Goal: Task Accomplishment & Management: Complete application form

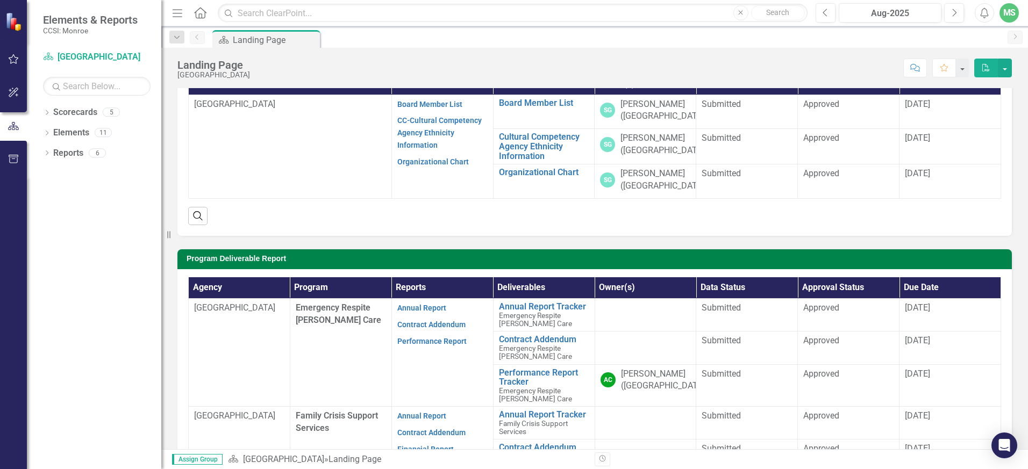
scroll to position [54, 0]
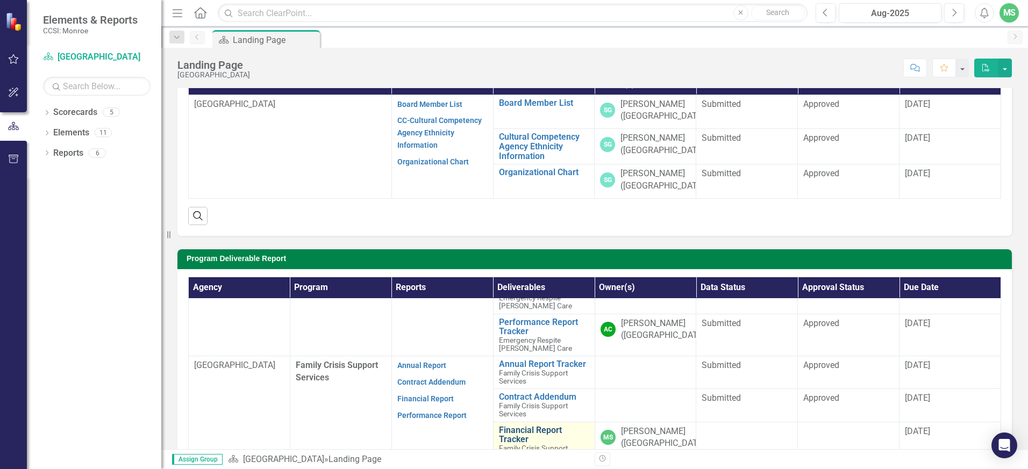
click at [529, 430] on link "Financial Report Tracker" at bounding box center [544, 435] width 90 height 19
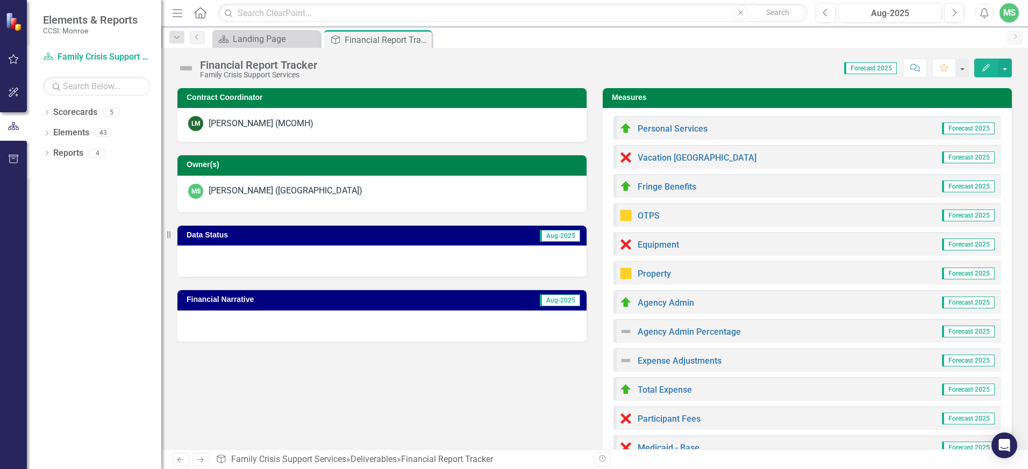
click at [200, 15] on icon "Home" at bounding box center [200, 12] width 14 height 11
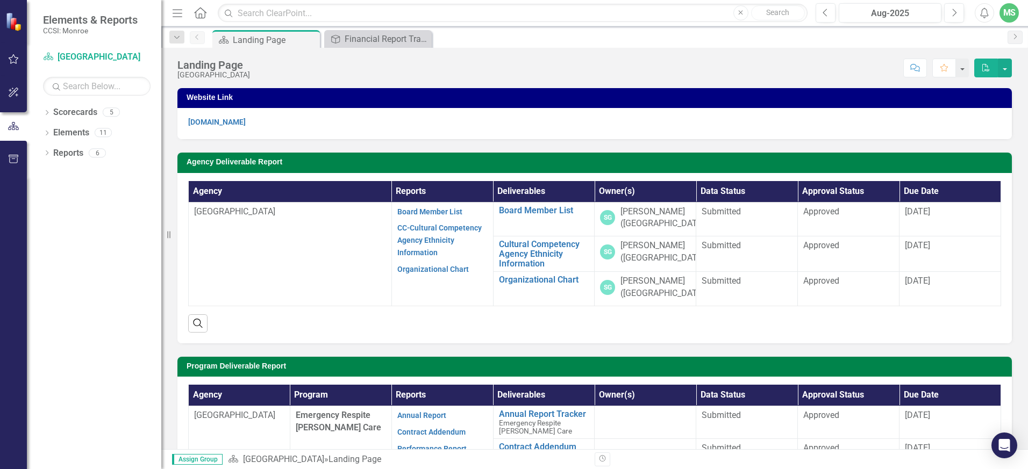
scroll to position [215, 0]
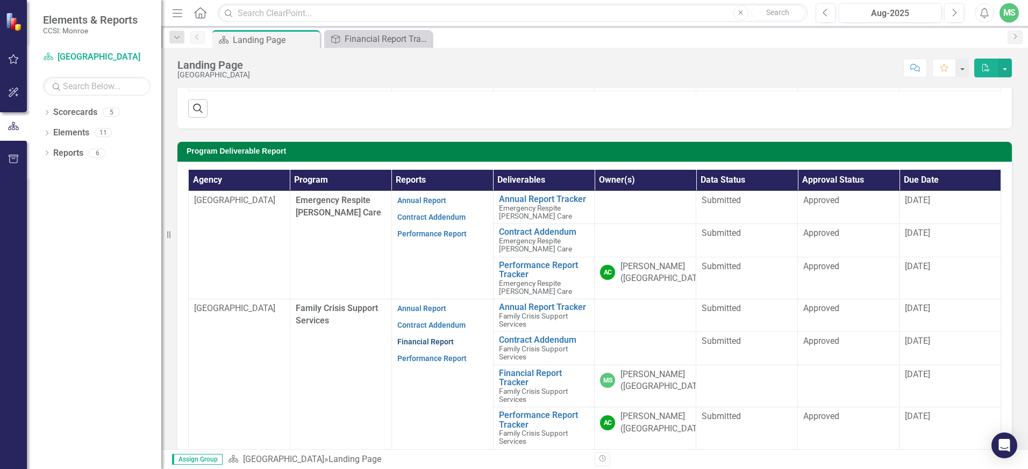
click at [434, 344] on link "Financial Report" at bounding box center [425, 342] width 56 height 9
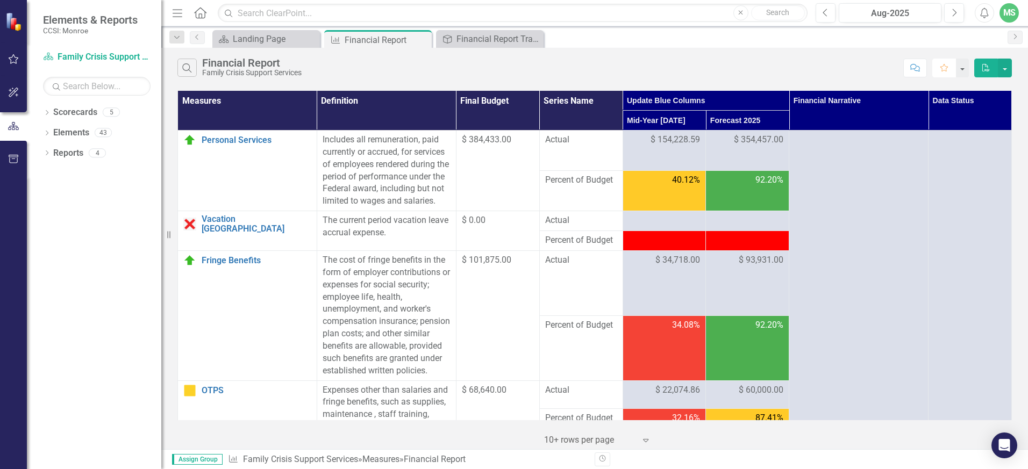
click at [943, 68] on icon "Favorite" at bounding box center [944, 68] width 10 height 8
click at [660, 101] on th "Update Blue Columns" at bounding box center [706, 101] width 167 height 20
click at [728, 119] on th "Forecast 2025 Sort Ascending" at bounding box center [747, 121] width 83 height 20
click at [690, 120] on th "Mid-Year [DATE] Sort Descending" at bounding box center [664, 121] width 83 height 20
click at [659, 122] on th "Mid-Year [DATE]" at bounding box center [664, 121] width 83 height 20
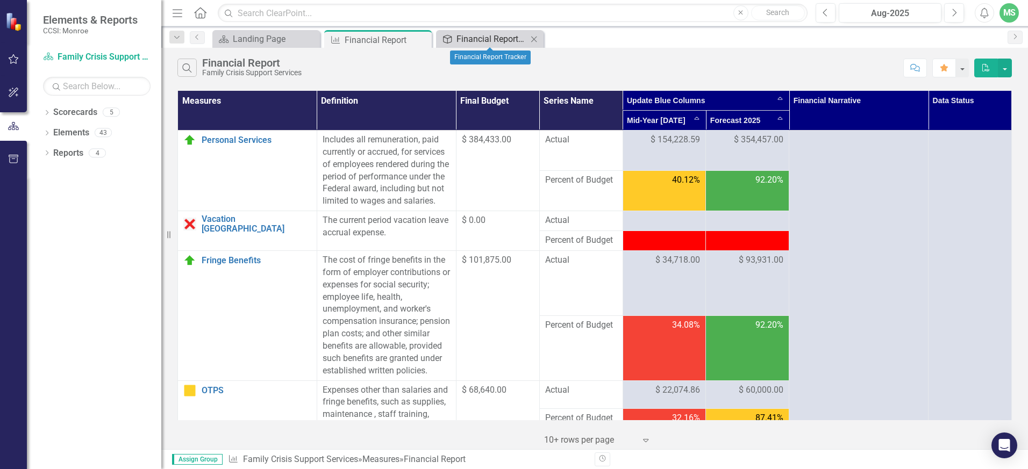
click at [514, 42] on div "Financial Report Tracker" at bounding box center [492, 38] width 71 height 13
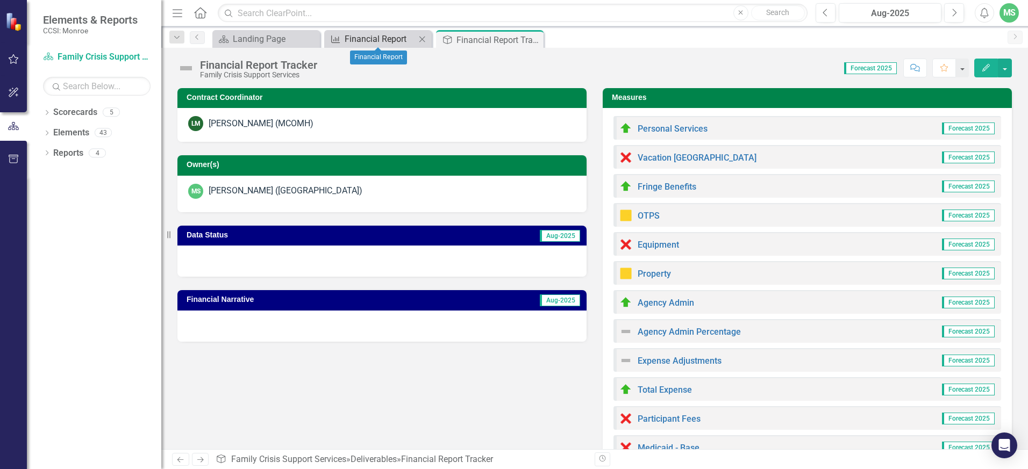
click at [361, 43] on div "Financial Report" at bounding box center [380, 38] width 71 height 13
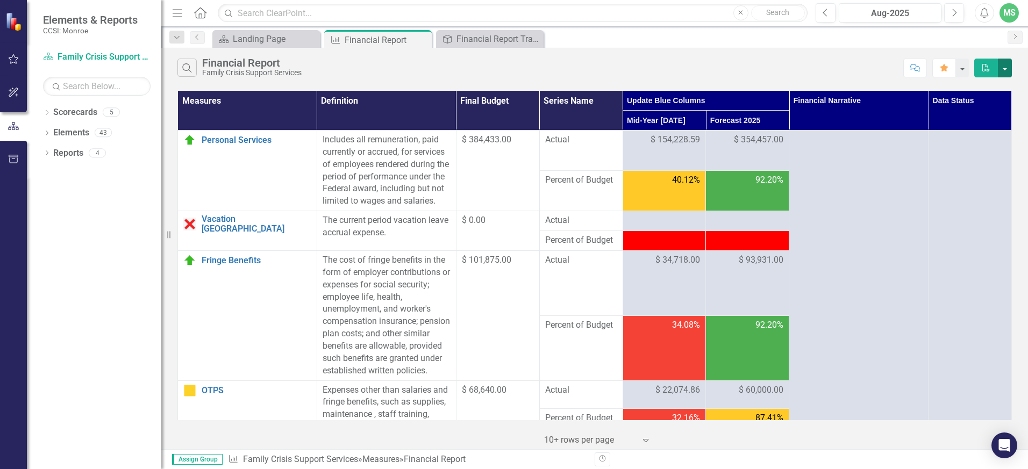
click at [1008, 67] on button "button" at bounding box center [1005, 68] width 14 height 19
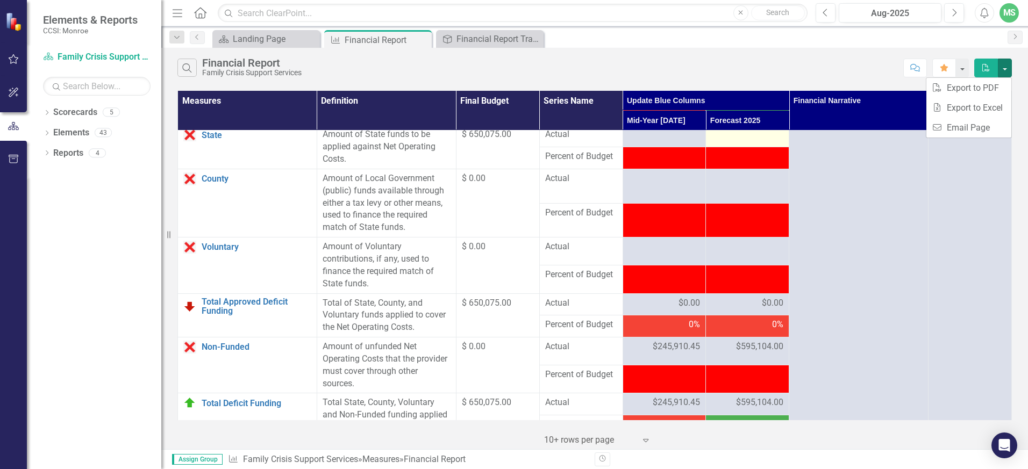
scroll to position [1129, 0]
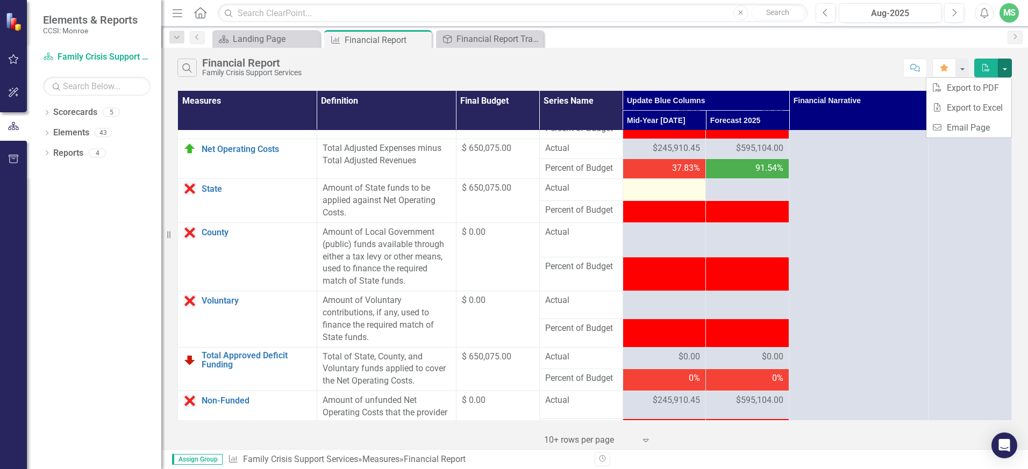
click at [652, 195] on div at bounding box center [665, 188] width 72 height 13
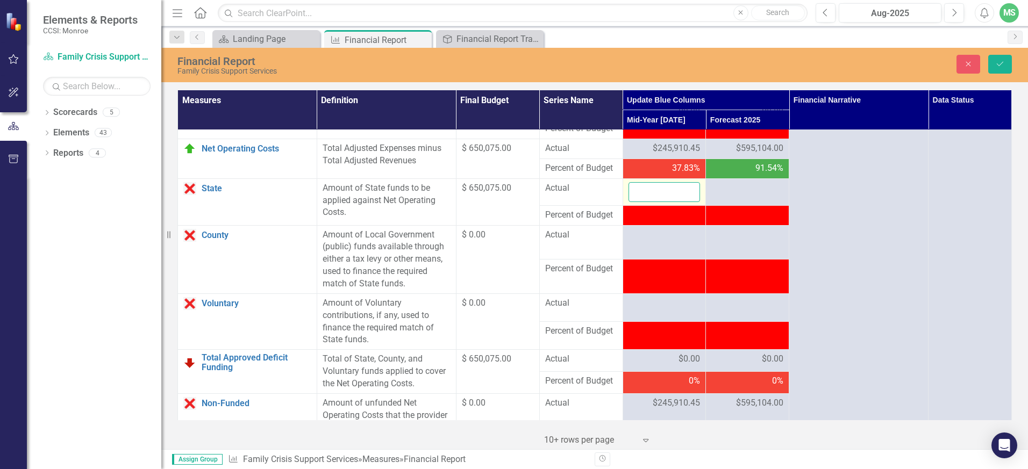
click at [652, 202] on input "number" at bounding box center [665, 192] width 72 height 20
type input "245910.45"
click at [732, 195] on div at bounding box center [747, 188] width 72 height 13
click at [724, 195] on div at bounding box center [747, 188] width 72 height 13
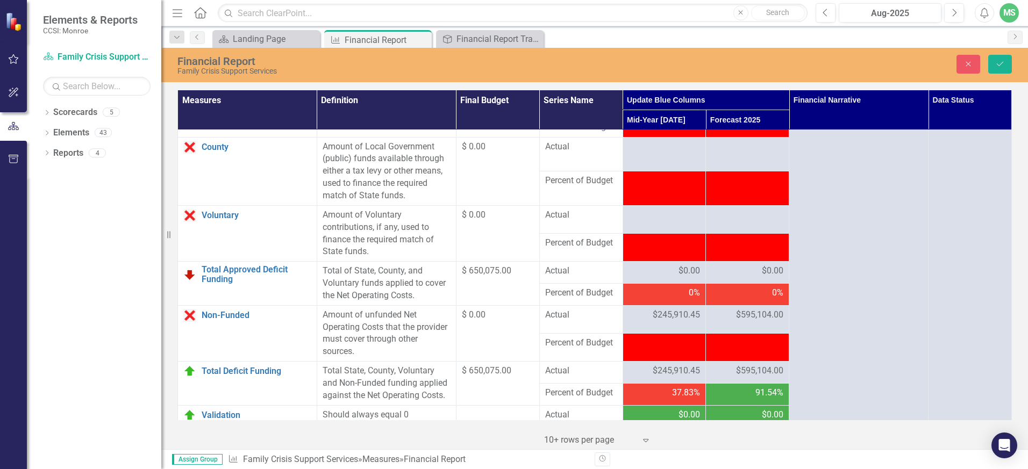
scroll to position [1164, 0]
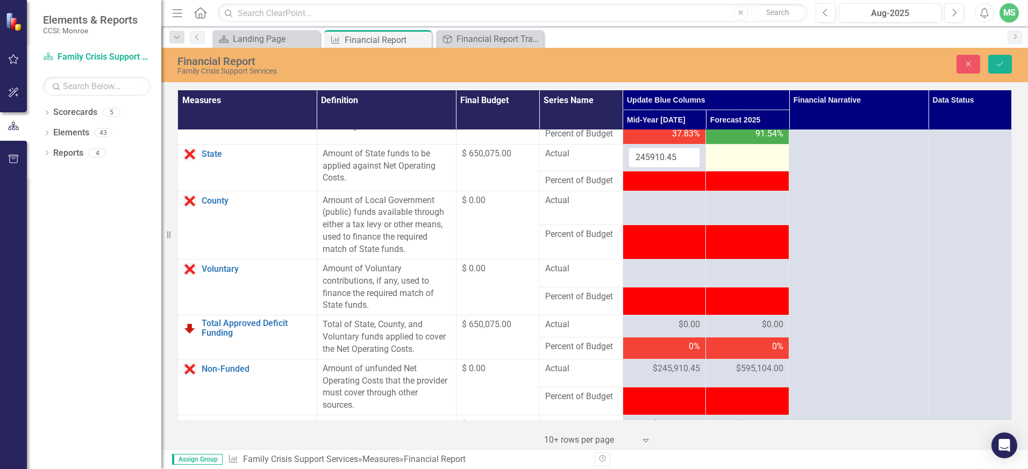
click at [718, 161] on div at bounding box center [747, 154] width 72 height 13
click at [719, 161] on div at bounding box center [747, 154] width 72 height 13
click at [720, 168] on input "number" at bounding box center [747, 158] width 72 height 20
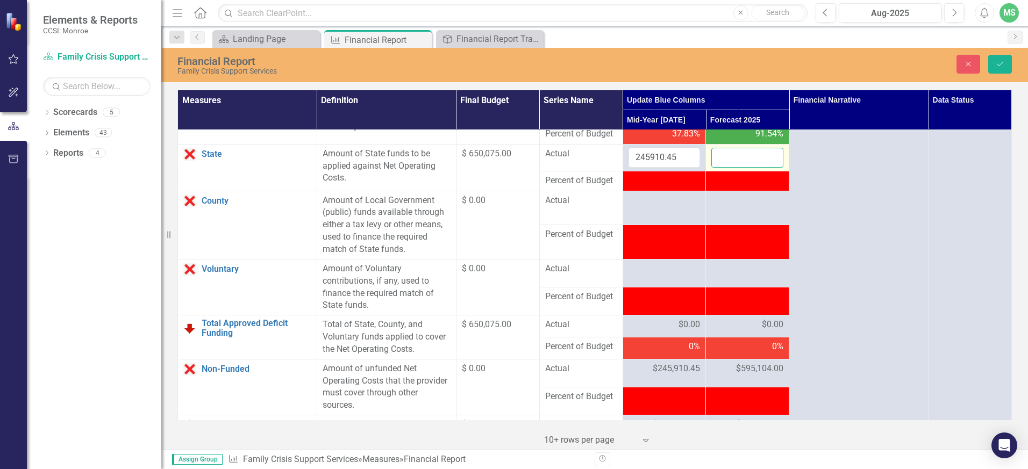
click at [720, 168] on input "number" at bounding box center [747, 158] width 72 height 20
type input "595104"
click at [738, 208] on div at bounding box center [747, 201] width 72 height 13
click at [999, 63] on icon "Save" at bounding box center [1000, 64] width 10 height 8
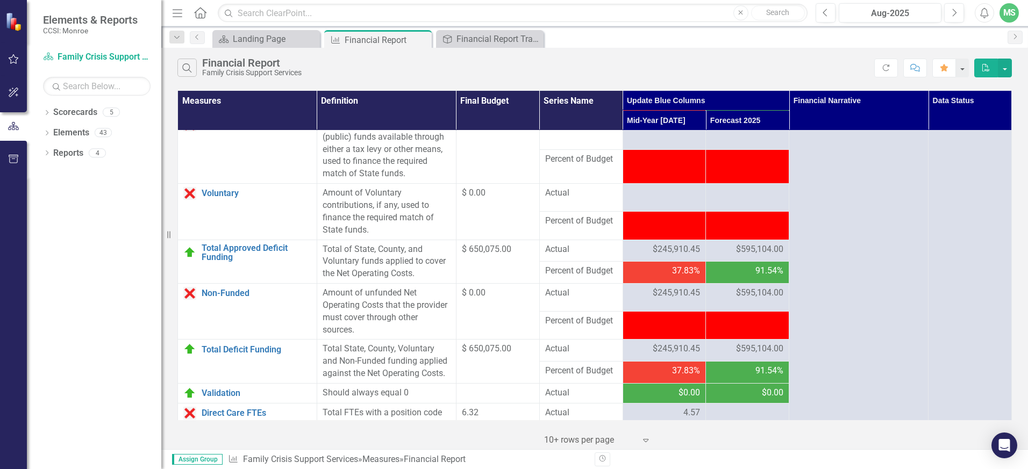
scroll to position [1376, 0]
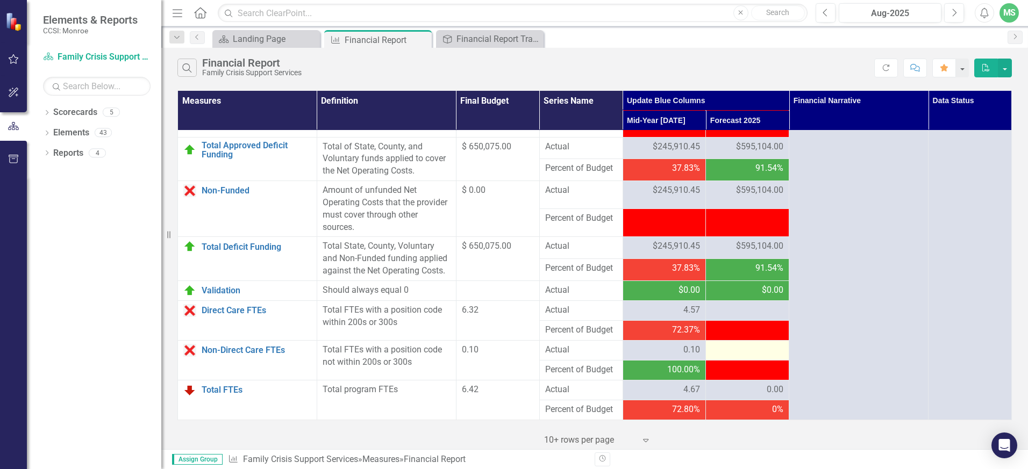
click at [719, 352] on div at bounding box center [747, 350] width 72 height 13
click at [718, 350] on div at bounding box center [747, 350] width 72 height 13
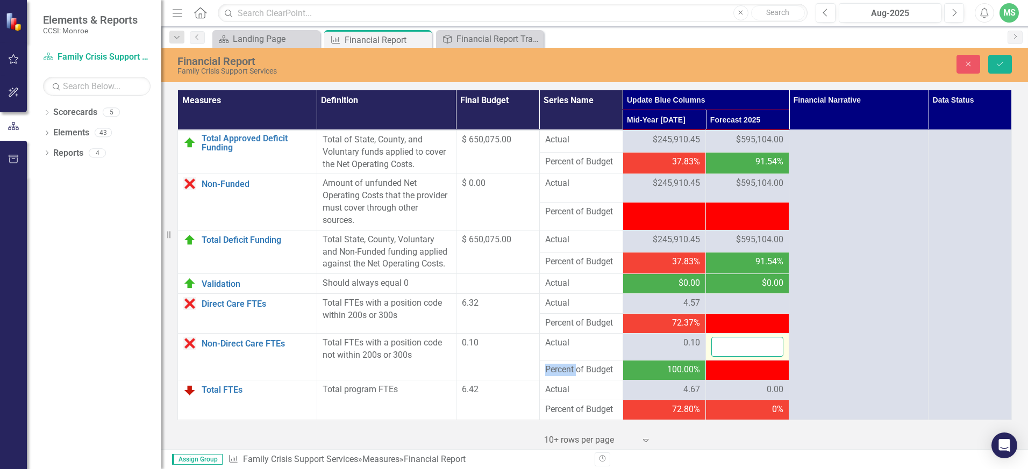
drag, startPoint x: 718, startPoint y: 350, endPoint x: 724, endPoint y: 354, distance: 7.6
click at [724, 354] on input "number" at bounding box center [747, 347] width 72 height 20
type input ".10"
click at [726, 308] on div at bounding box center [747, 303] width 72 height 13
click at [725, 310] on div at bounding box center [747, 303] width 72 height 13
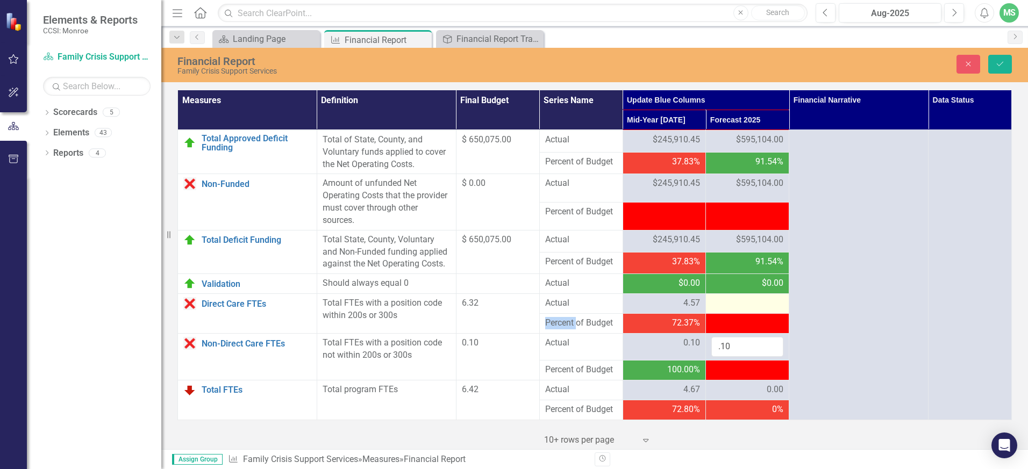
click at [725, 310] on div at bounding box center [747, 303] width 72 height 13
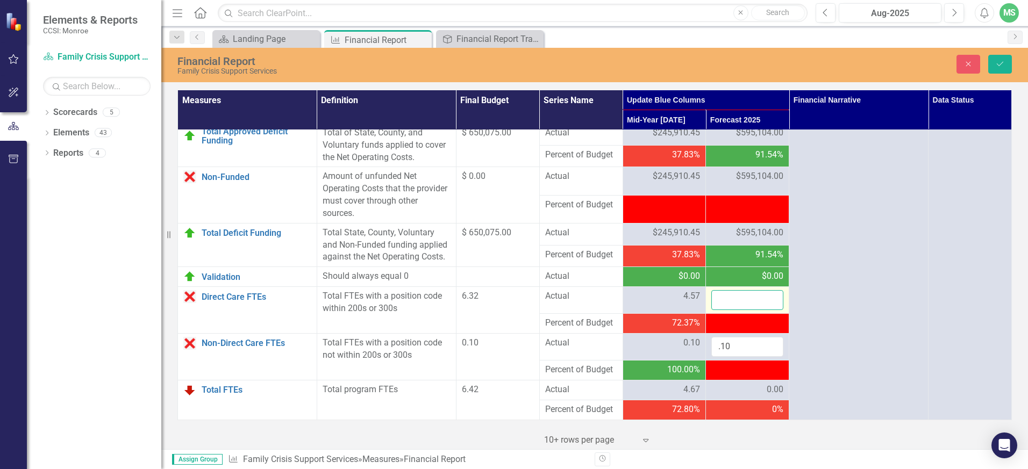
click at [722, 310] on input "number" at bounding box center [747, 300] width 72 height 20
type input "6.57"
click at [1004, 61] on icon "Save" at bounding box center [1000, 64] width 10 height 8
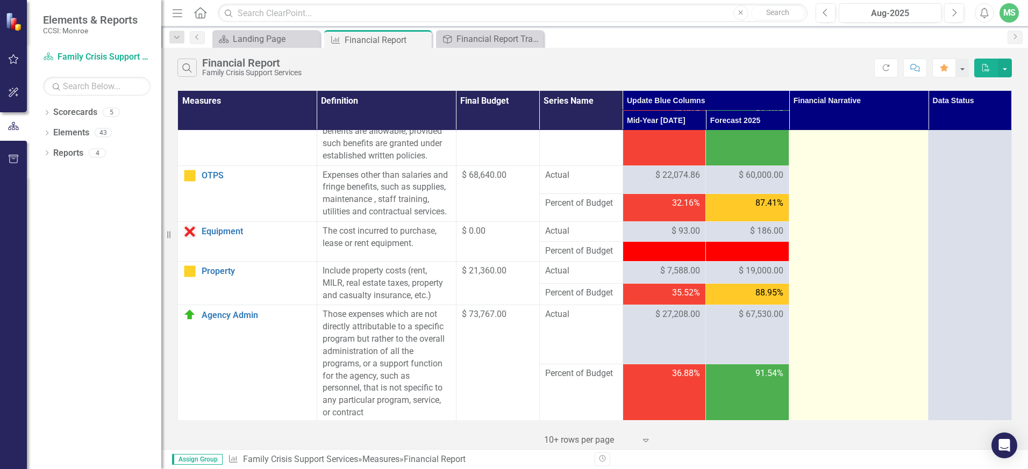
scroll to position [0, 0]
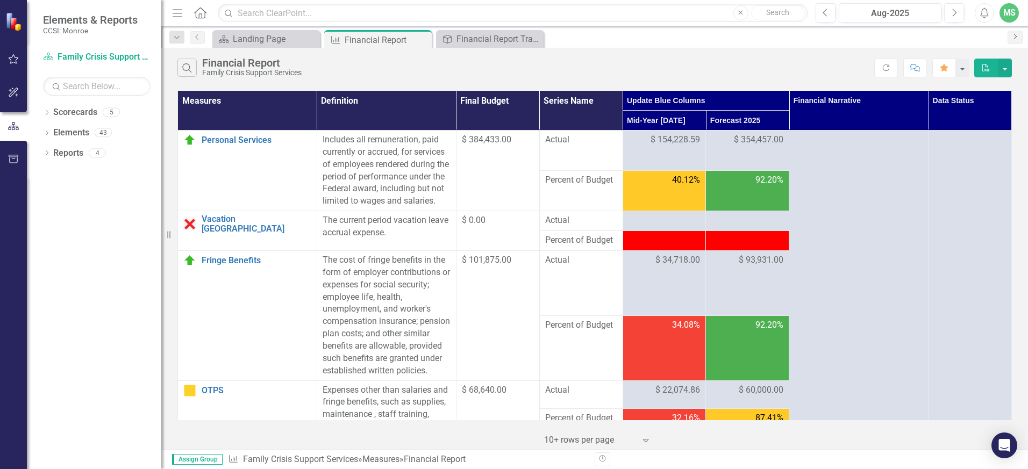
click at [1011, 35] on icon "Next" at bounding box center [1015, 36] width 9 height 6
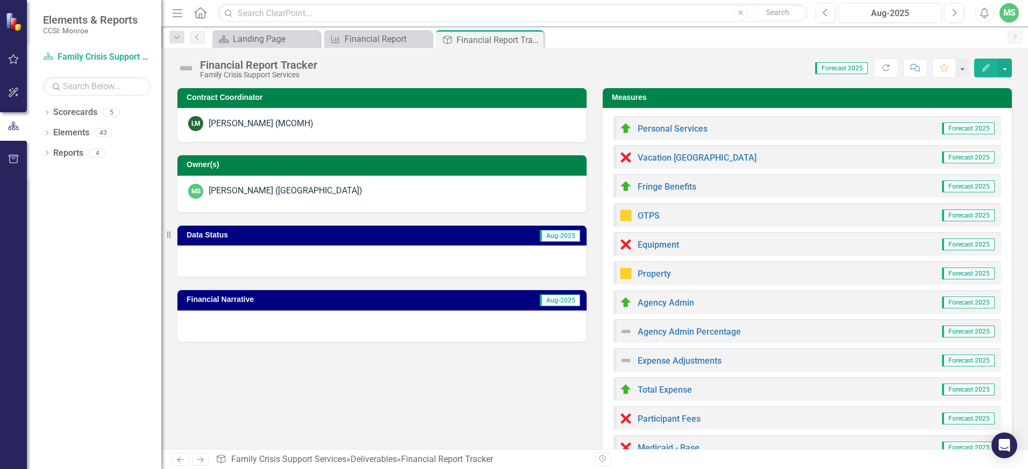
click at [1013, 15] on div "MS" at bounding box center [1009, 12] width 19 height 19
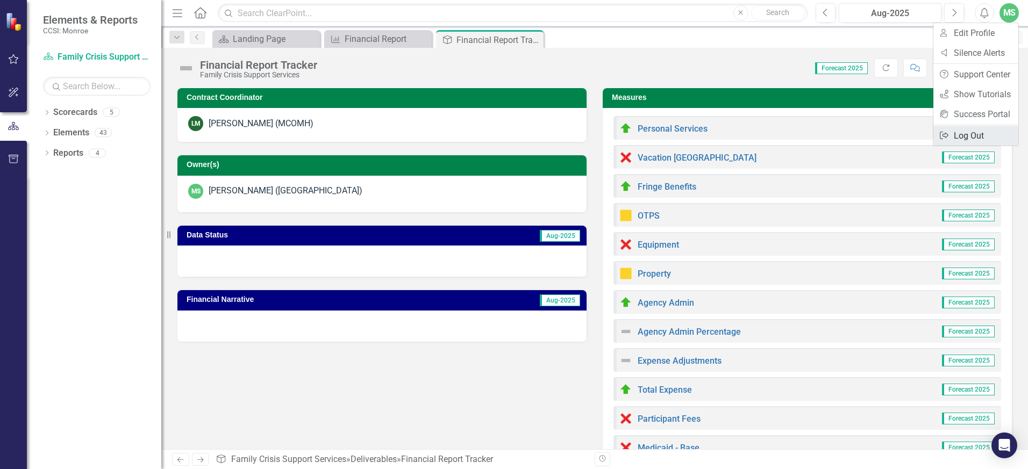
click at [965, 139] on link "Logout Log Out" at bounding box center [976, 136] width 85 height 20
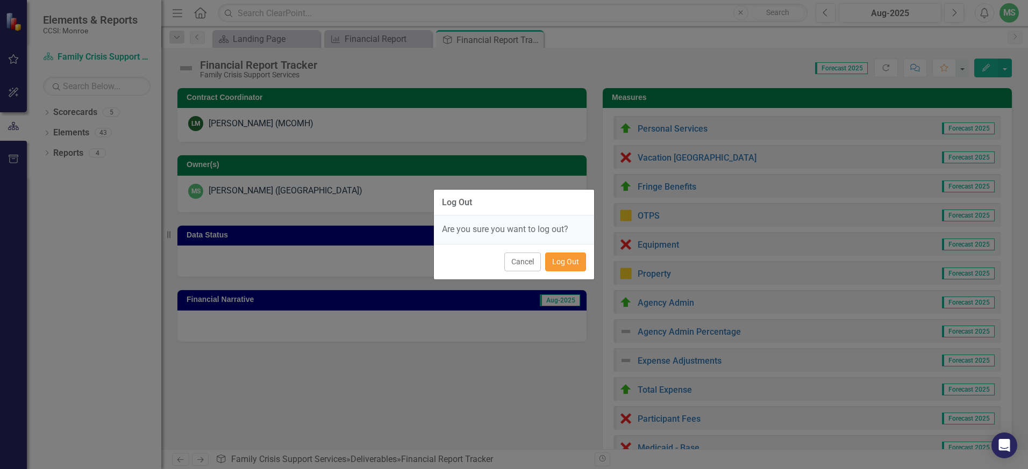
click at [563, 263] on button "Log Out" at bounding box center [565, 262] width 41 height 19
